Goal: Task Accomplishment & Management: Use online tool/utility

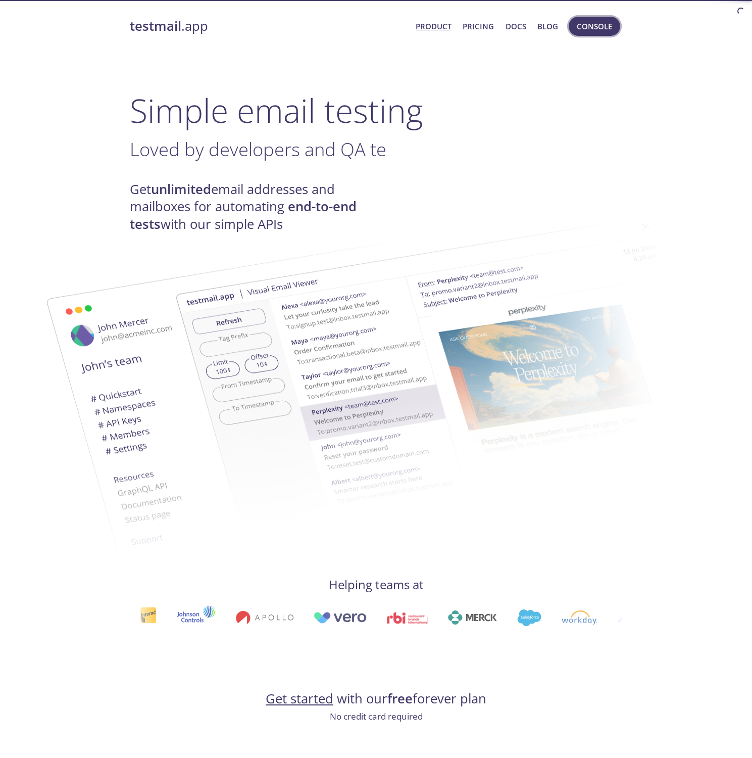
click at [600, 23] on span "Console" at bounding box center [594, 26] width 35 height 13
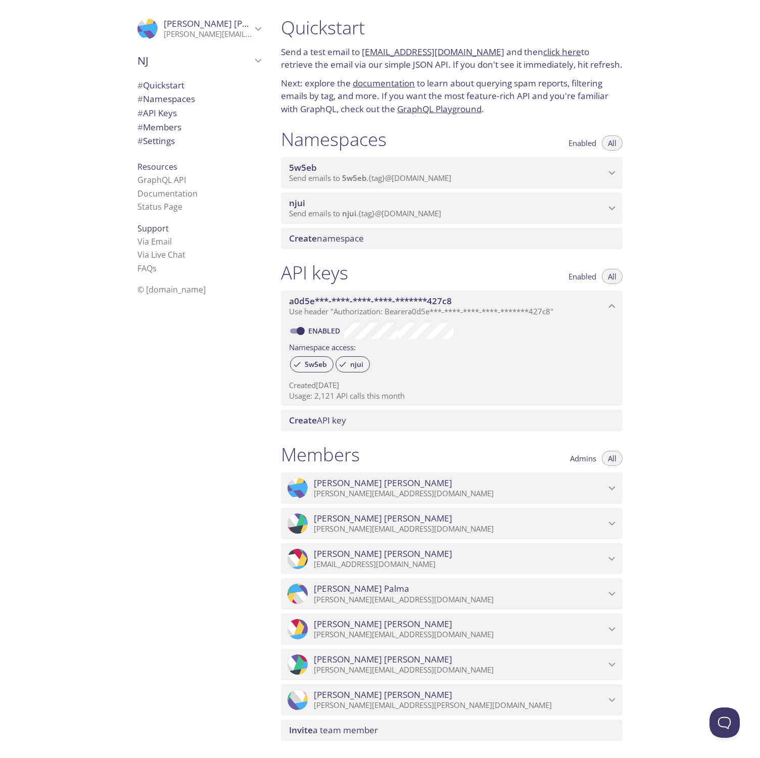
click at [548, 518] on span "[PERSON_NAME]" at bounding box center [459, 518] width 291 height 11
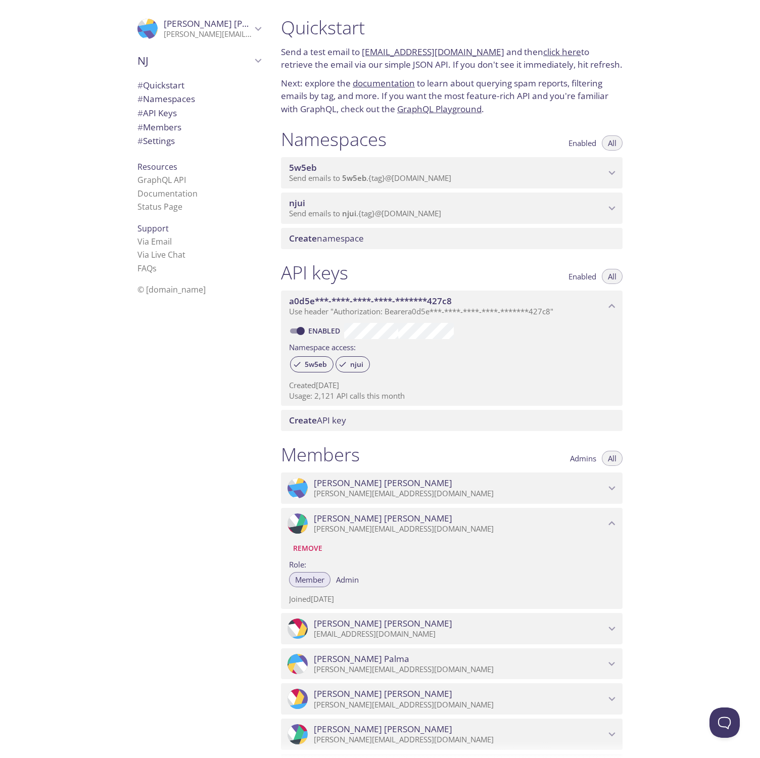
click at [353, 579] on span "Admin" at bounding box center [347, 579] width 23 height 0
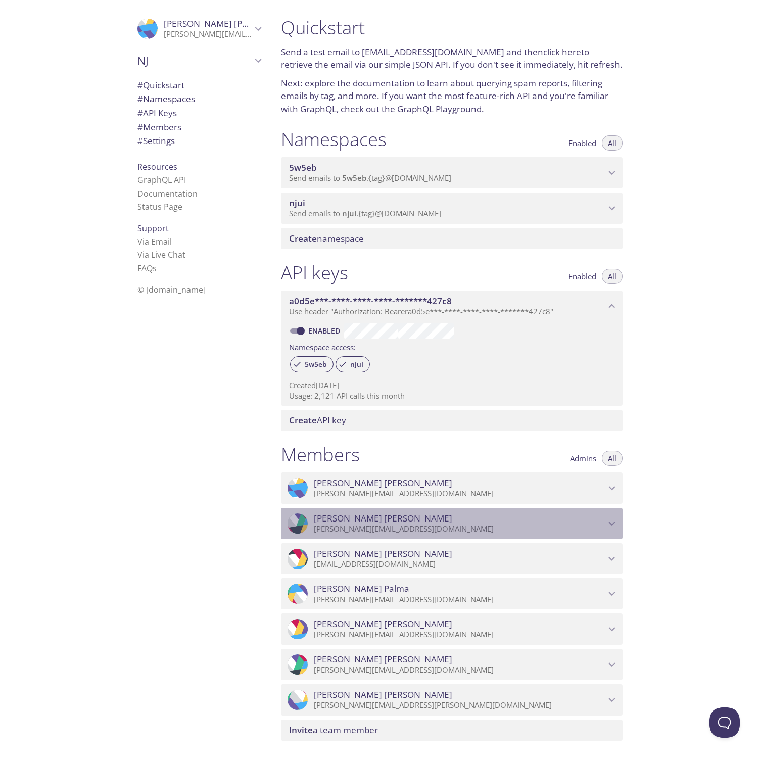
click at [402, 517] on span "[PERSON_NAME]" at bounding box center [459, 518] width 291 height 11
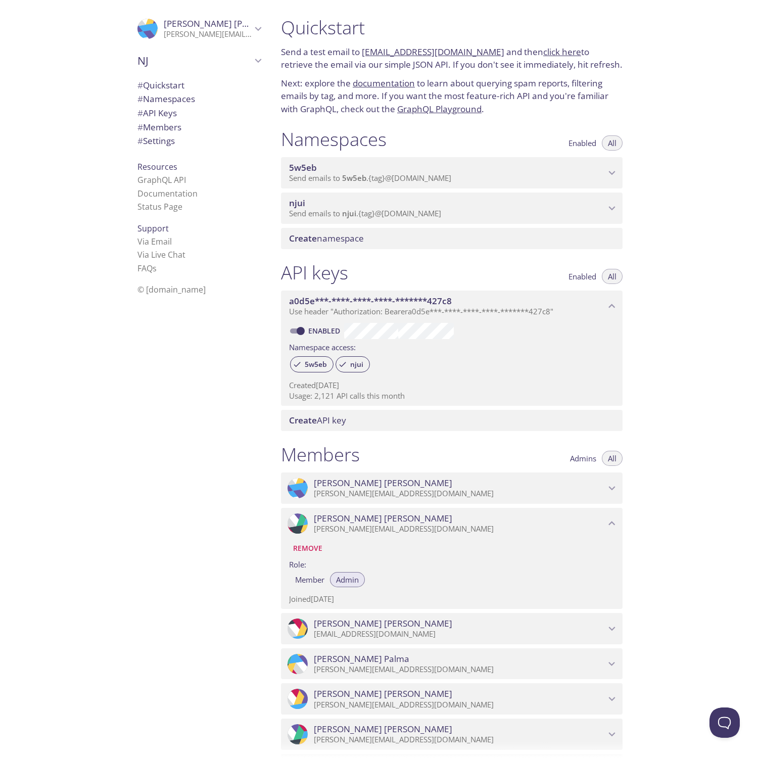
scroll to position [243, 0]
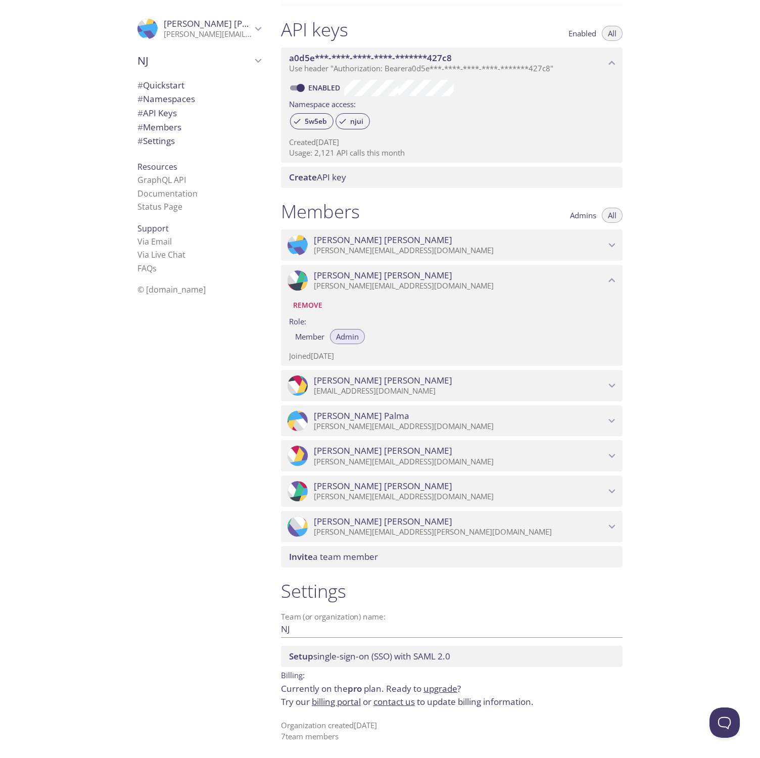
drag, startPoint x: 129, startPoint y: 227, endPoint x: 177, endPoint y: 230, distance: 48.1
click at [177, 230] on div "Support Via Email Via Live Chat FAQ s" at bounding box center [198, 249] width 139 height 62
drag, startPoint x: 160, startPoint y: 227, endPoint x: 65, endPoint y: 229, distance: 95.0
click at [65, 229] on div ".cls-1 { fill: #6d5ca8; } .cls-2 { fill: #3fc191; } .cls-3 { fill: #3b4752; } .…" at bounding box center [136, 379] width 273 height 758
click at [713, 346] on div "Quickstart Send a test email to [EMAIL_ADDRESS][DOMAIN_NAME] and then click her…" at bounding box center [516, 379] width 487 height 758
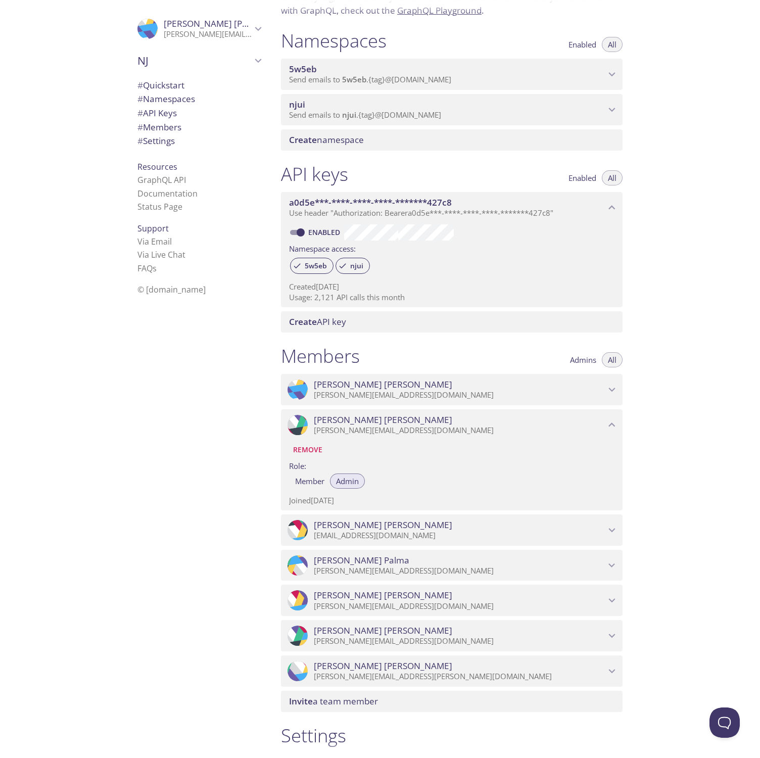
scroll to position [0, 0]
